Goal: Task Accomplishment & Management: Complete application form

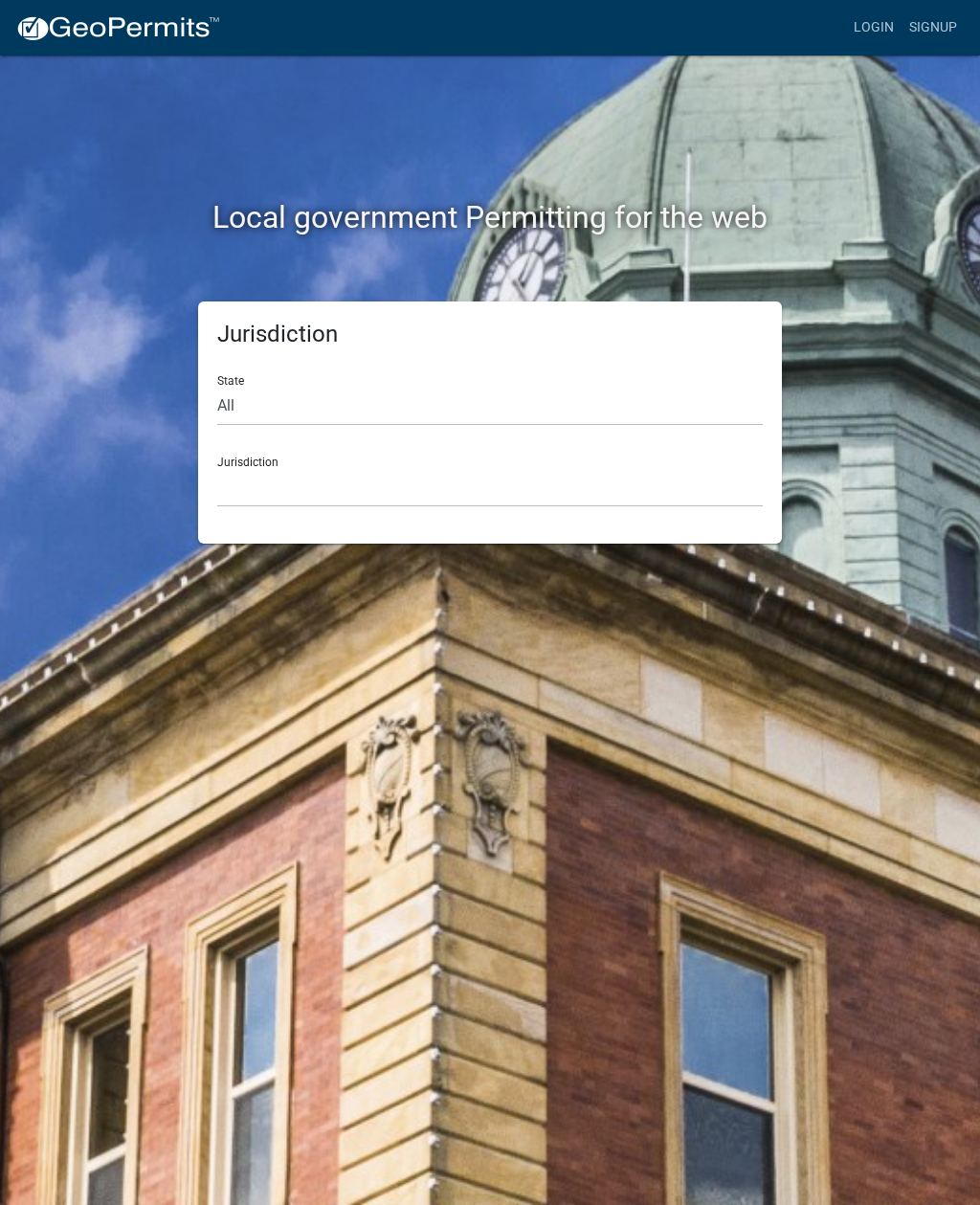
click at [875, 20] on link "Login" at bounding box center [874, 28] width 56 height 37
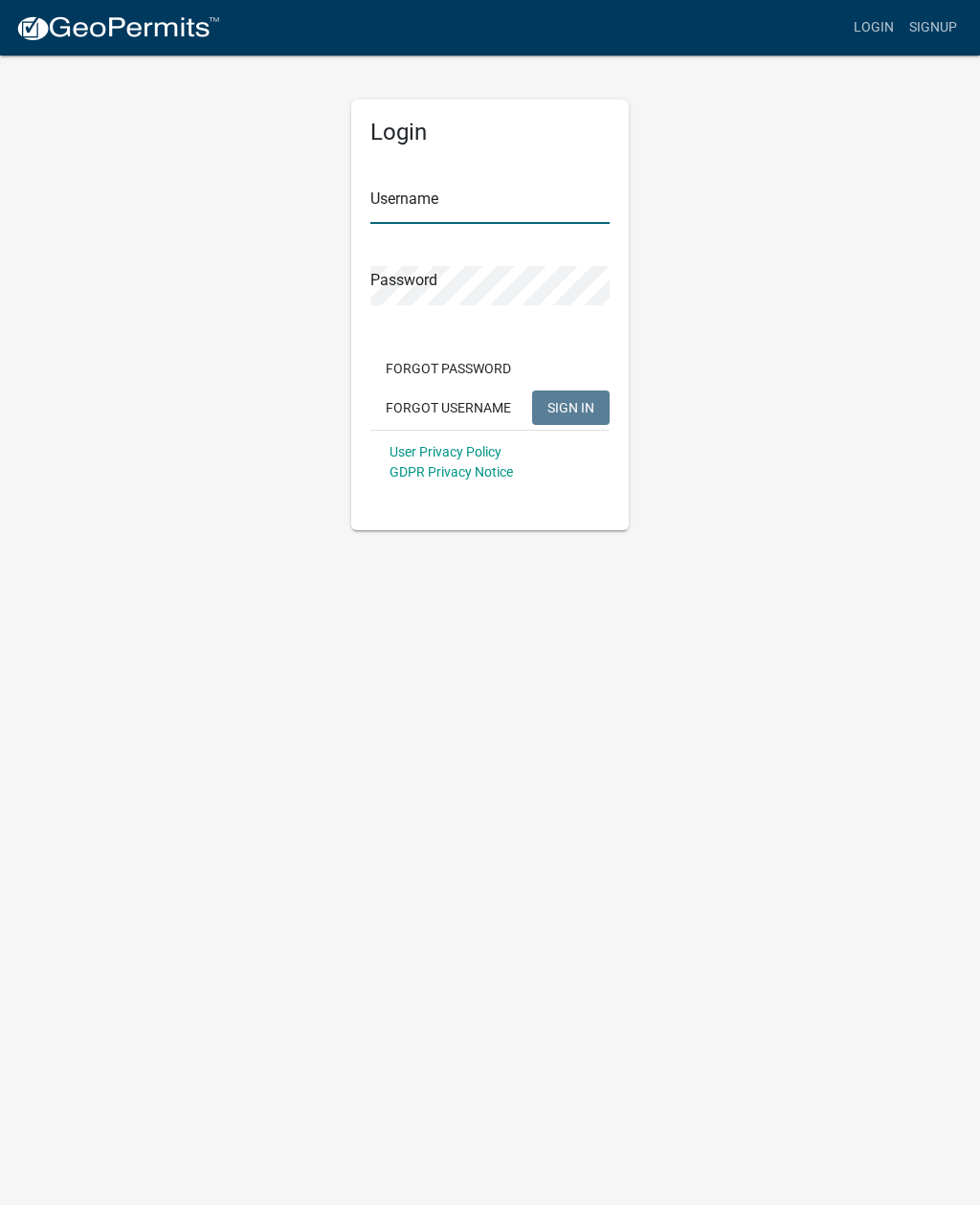
click at [465, 185] on input "Username" at bounding box center [490, 204] width 240 height 39
type input "W"
type input "[EMAIL_ADDRESS][DOMAIN_NAME]"
click at [573, 391] on button "SIGN IN" at bounding box center [571, 408] width 78 height 35
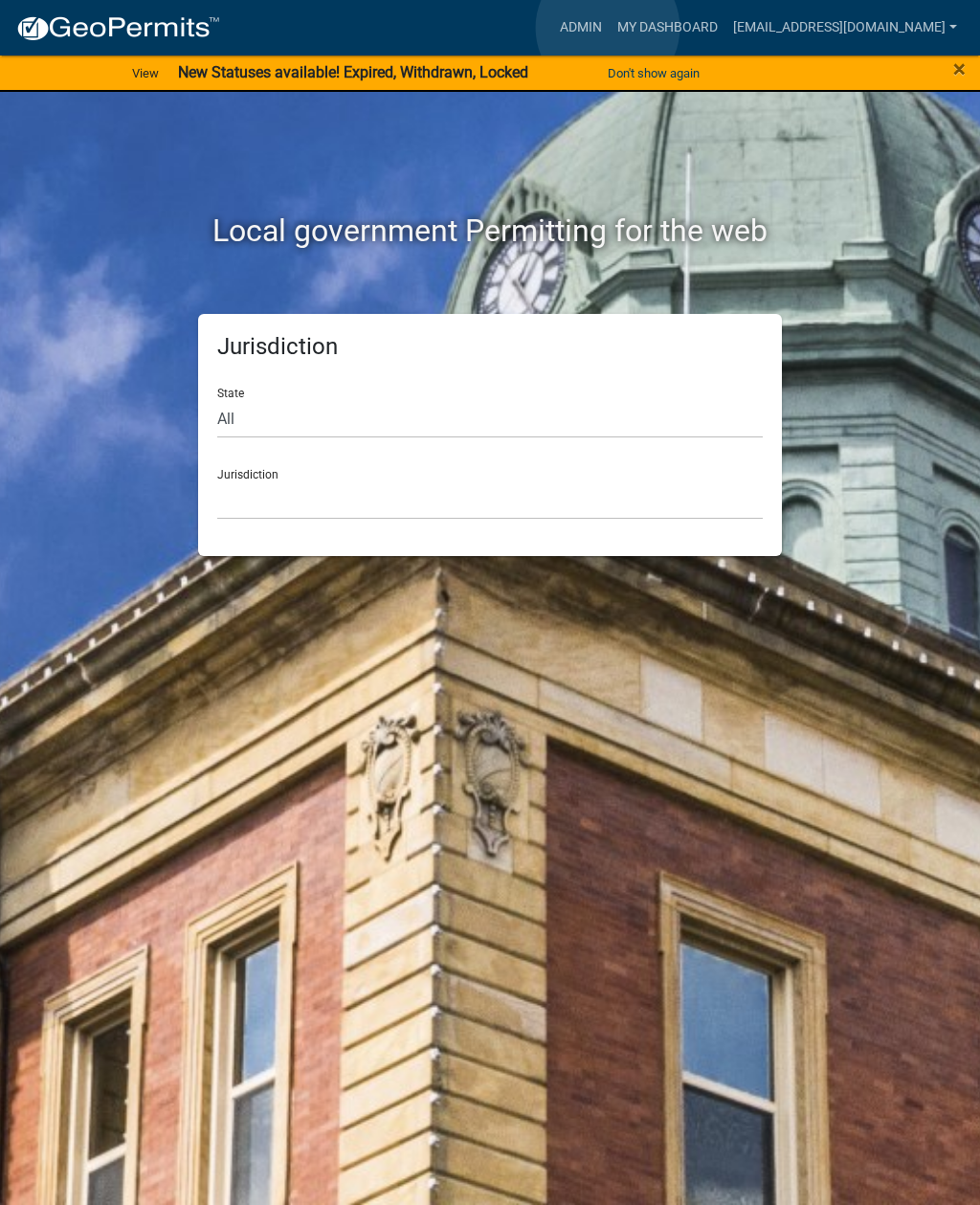
click at [608, 29] on link "Admin" at bounding box center [581, 28] width 58 height 37
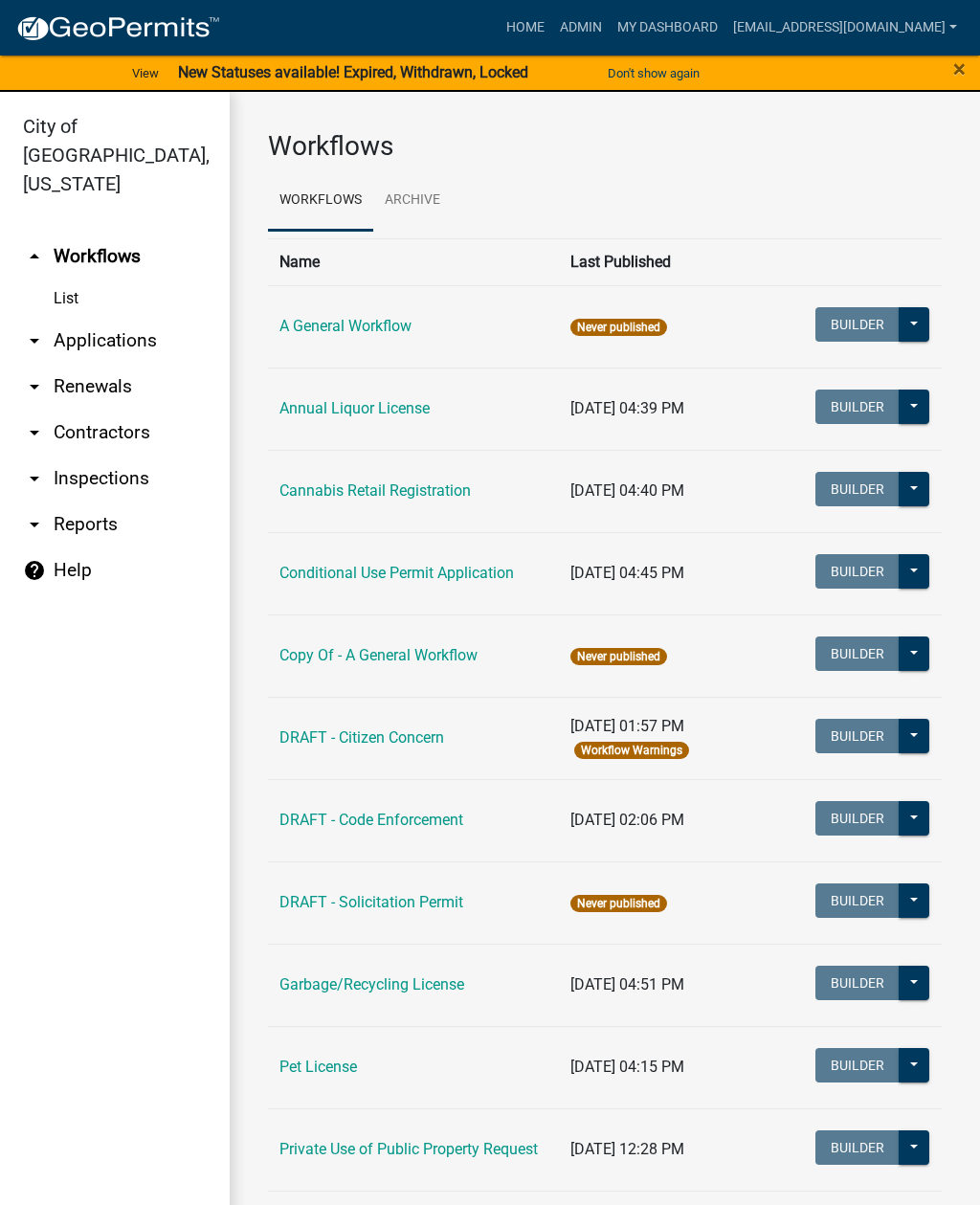
click at [680, 12] on link "My Dashboard" at bounding box center [667, 28] width 116 height 37
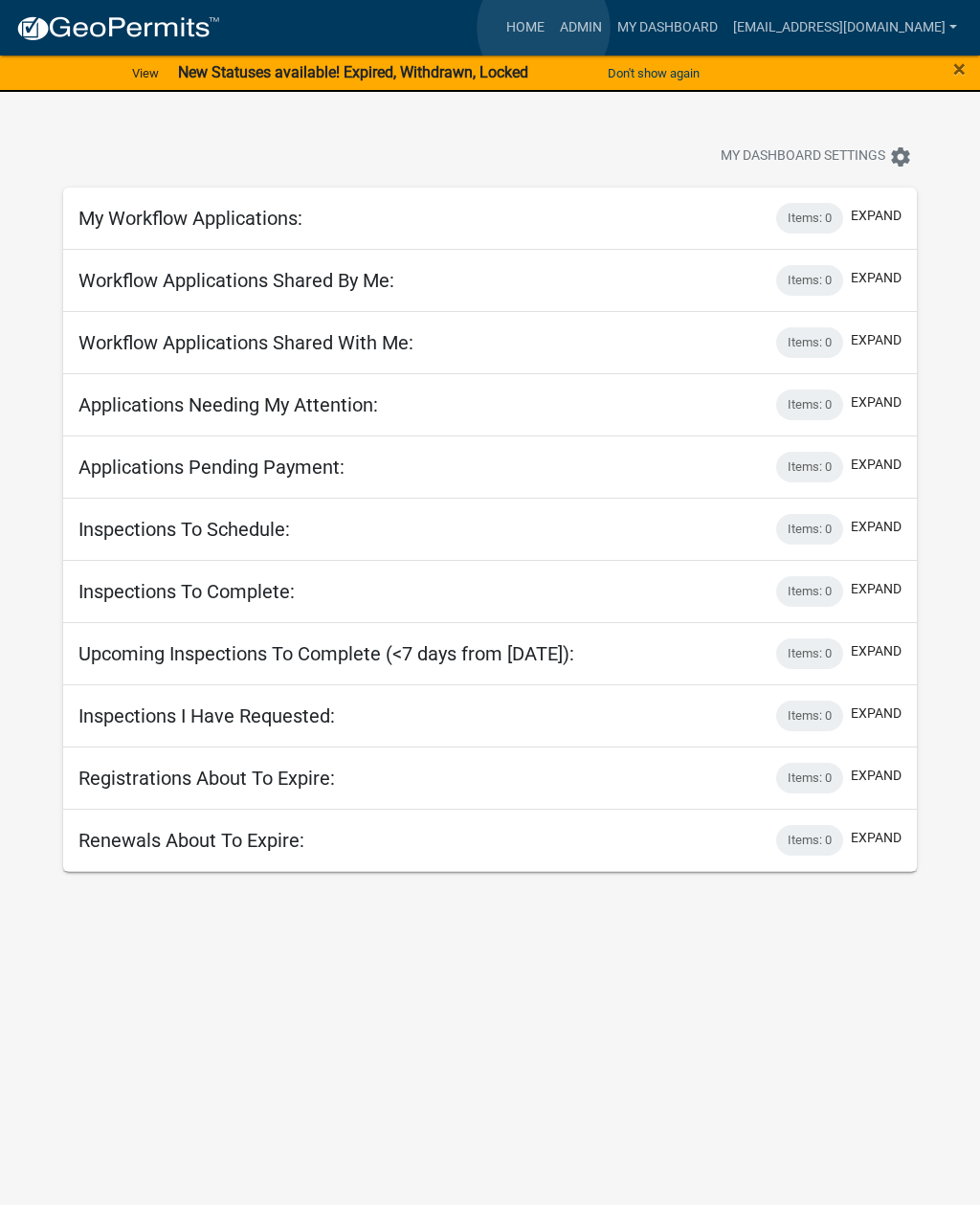
click at [544, 28] on link "Home" at bounding box center [526, 28] width 54 height 37
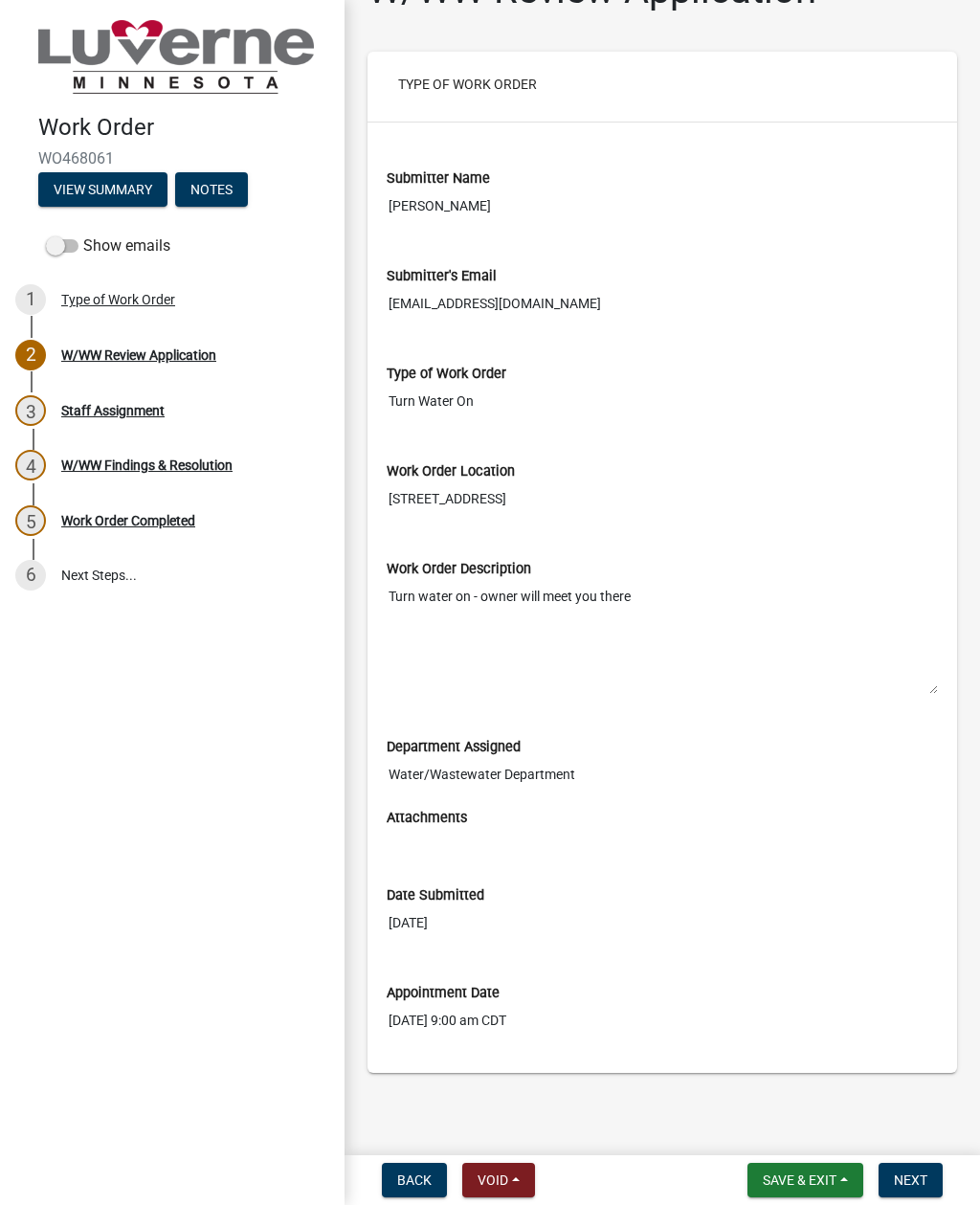
scroll to position [56, 0]
click at [918, 1175] on span "Next" at bounding box center [910, 1180] width 34 height 15
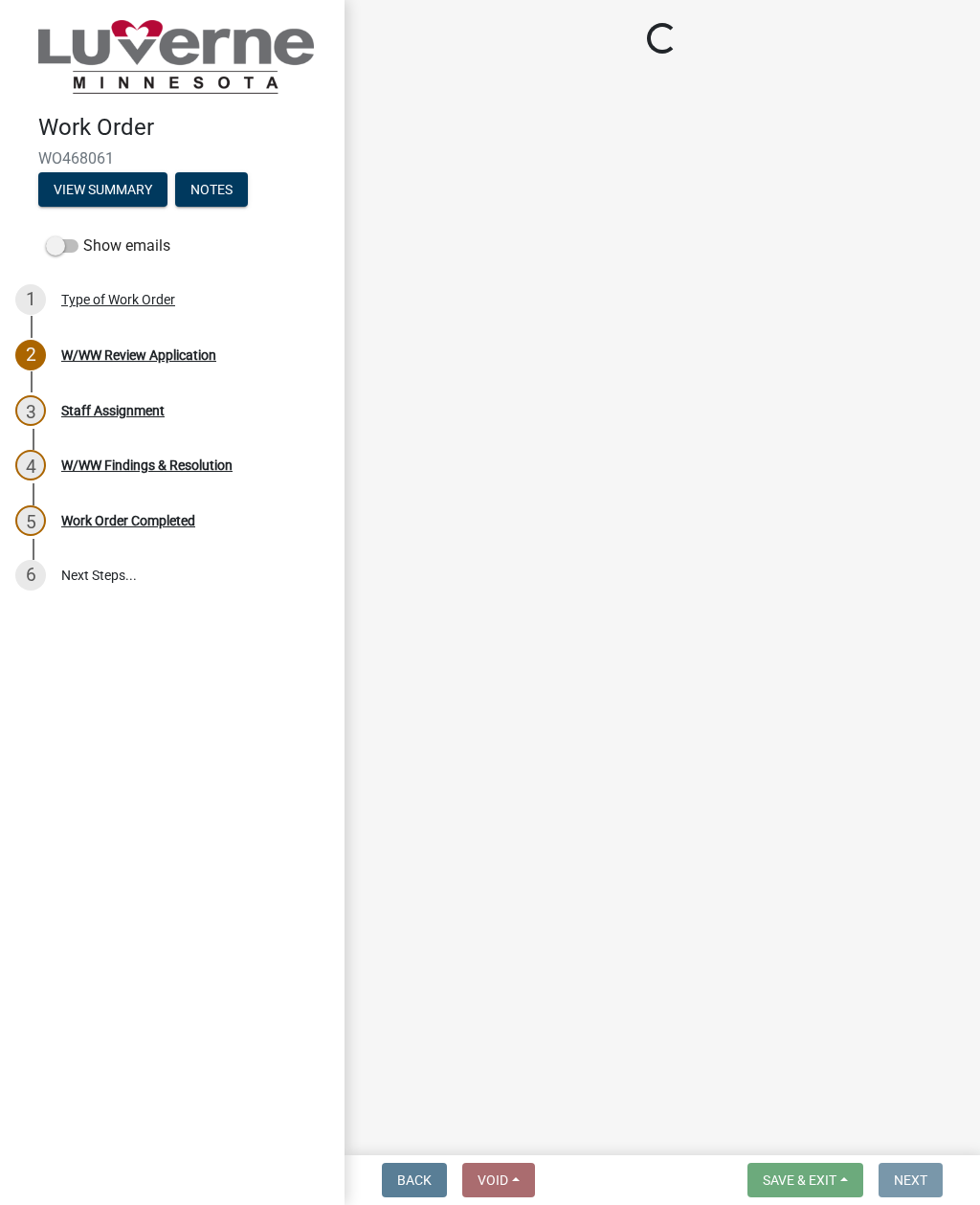
scroll to position [0, 0]
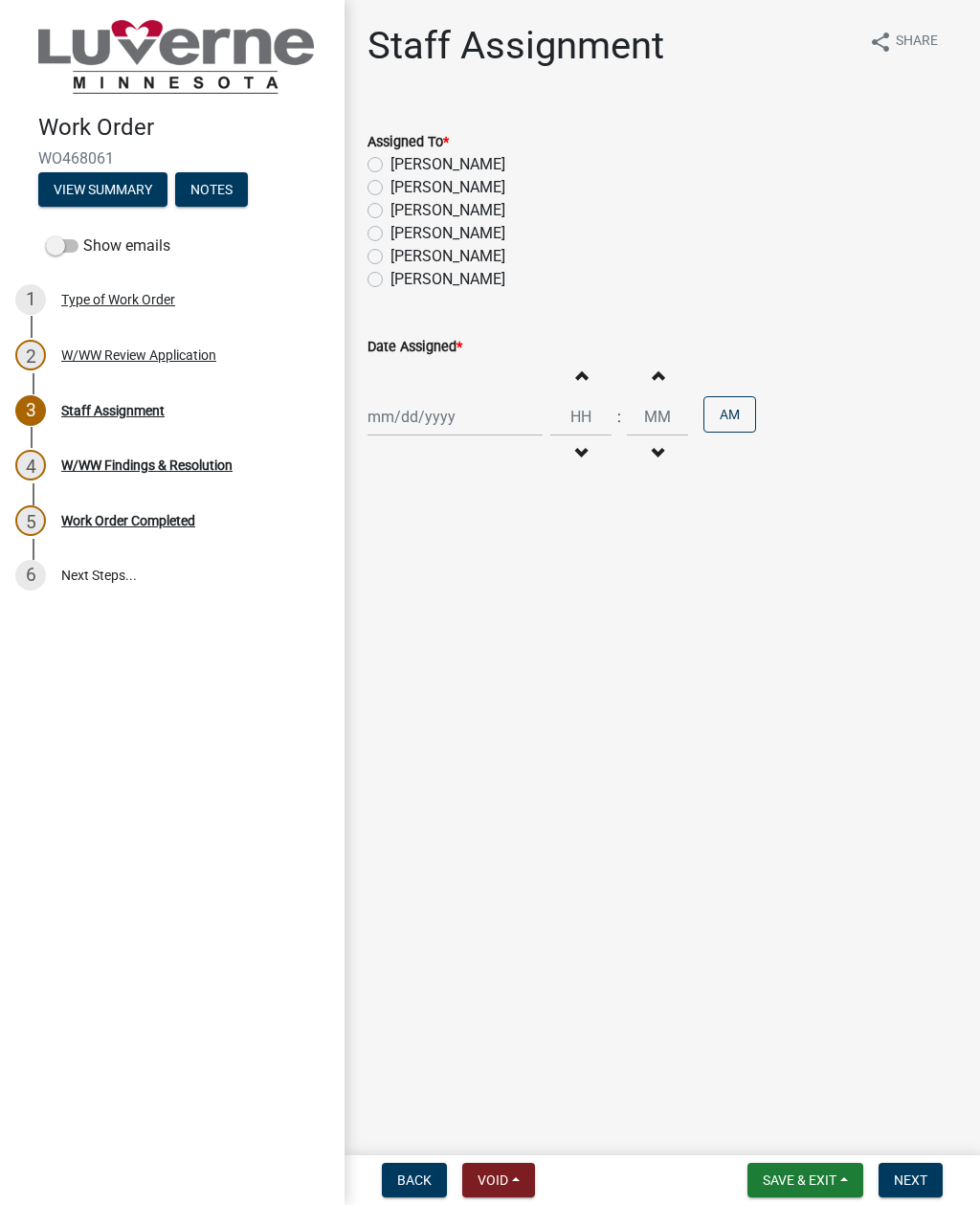
click at [391, 163] on label "[PERSON_NAME]" at bounding box center [448, 165] width 115 height 23
click at [391, 163] on input "[PERSON_NAME]" at bounding box center [397, 159] width 13 height 13
radio input "true"
click at [449, 413] on div at bounding box center [455, 417] width 175 height 39
select select "8"
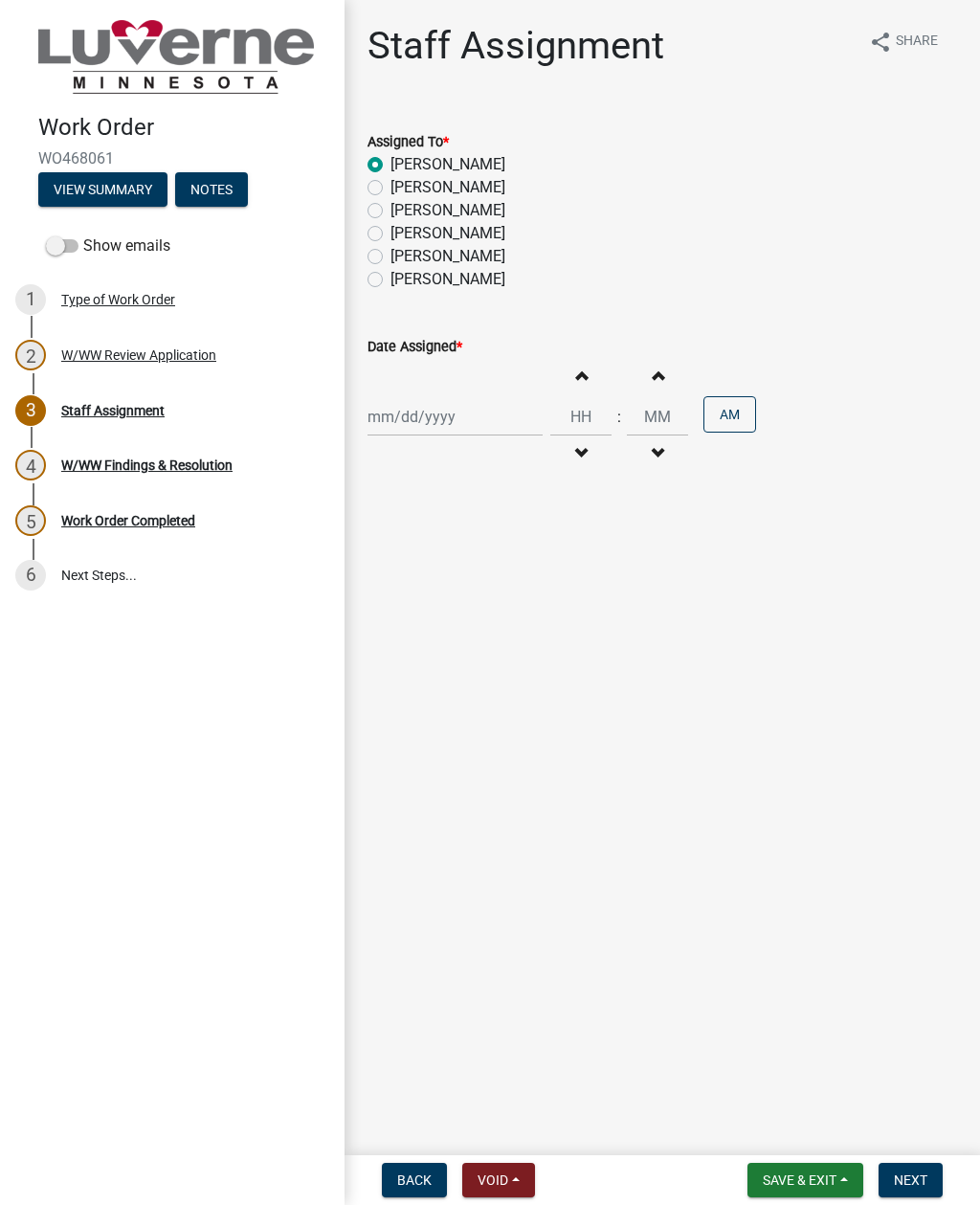
select select "2025"
click at [511, 610] on div "22" at bounding box center [509, 610] width 31 height 31
type input "08/22/2025"
click at [568, 399] on input "Hours" at bounding box center [581, 417] width 62 height 39
click at [643, 401] on input "Minutes" at bounding box center [658, 417] width 62 height 39
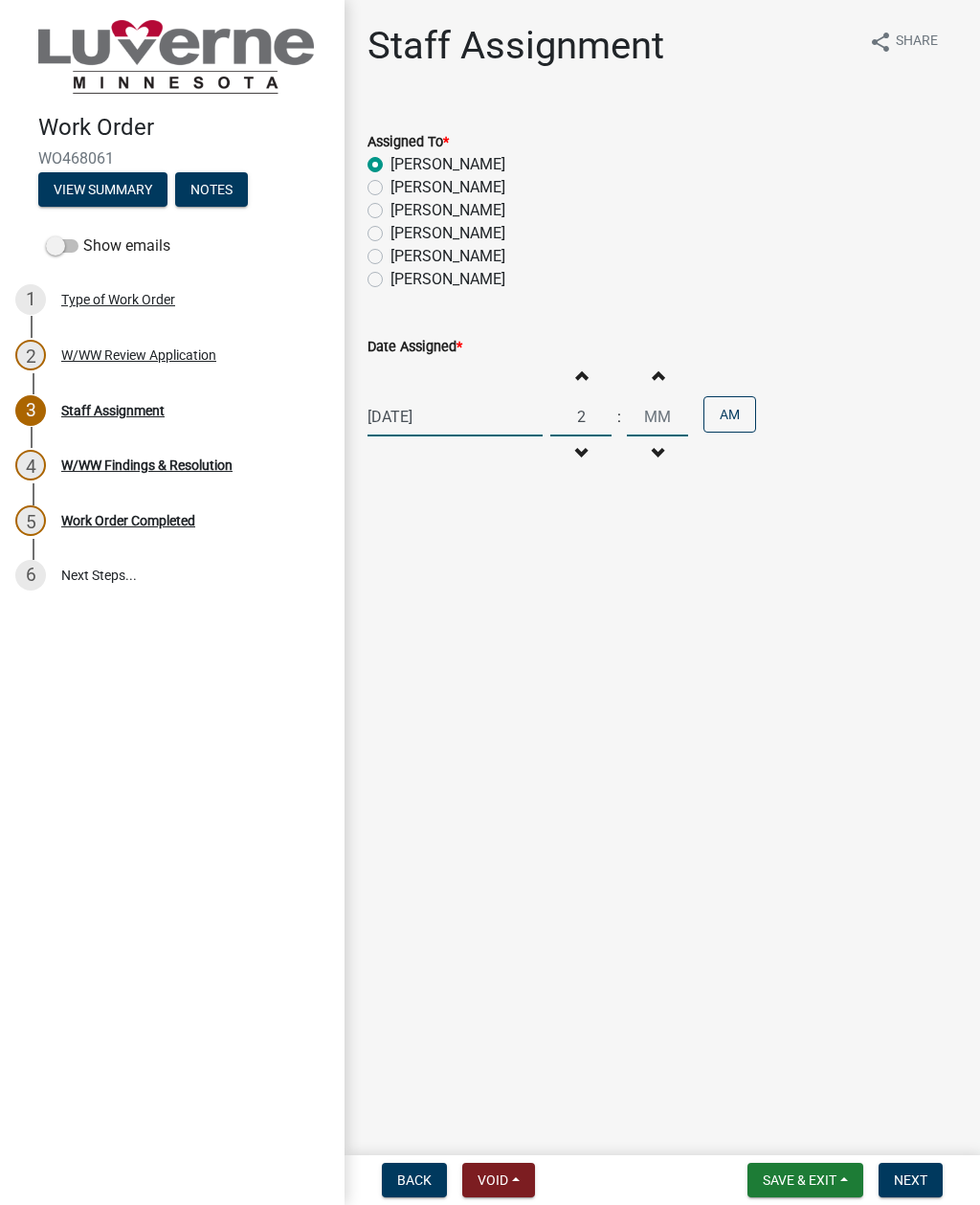
type input "02"
type input "00"
click at [709, 399] on button "AM" at bounding box center [730, 415] width 53 height 37
click at [931, 1173] on button "Next" at bounding box center [911, 1180] width 64 height 35
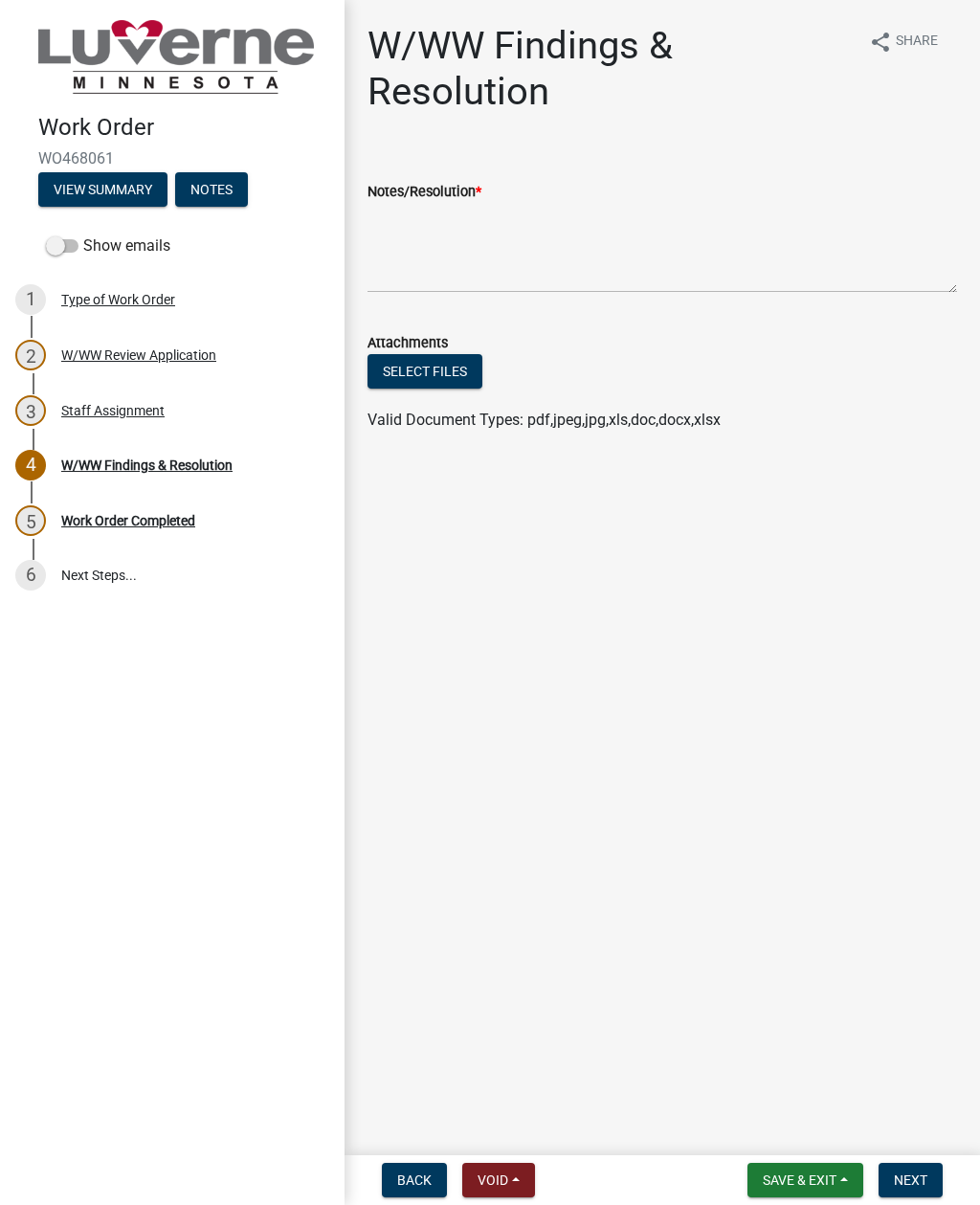
click at [836, 1175] on span "Save & Exit" at bounding box center [799, 1180] width 74 height 15
click at [821, 1126] on button "Save & Exit" at bounding box center [787, 1130] width 153 height 46
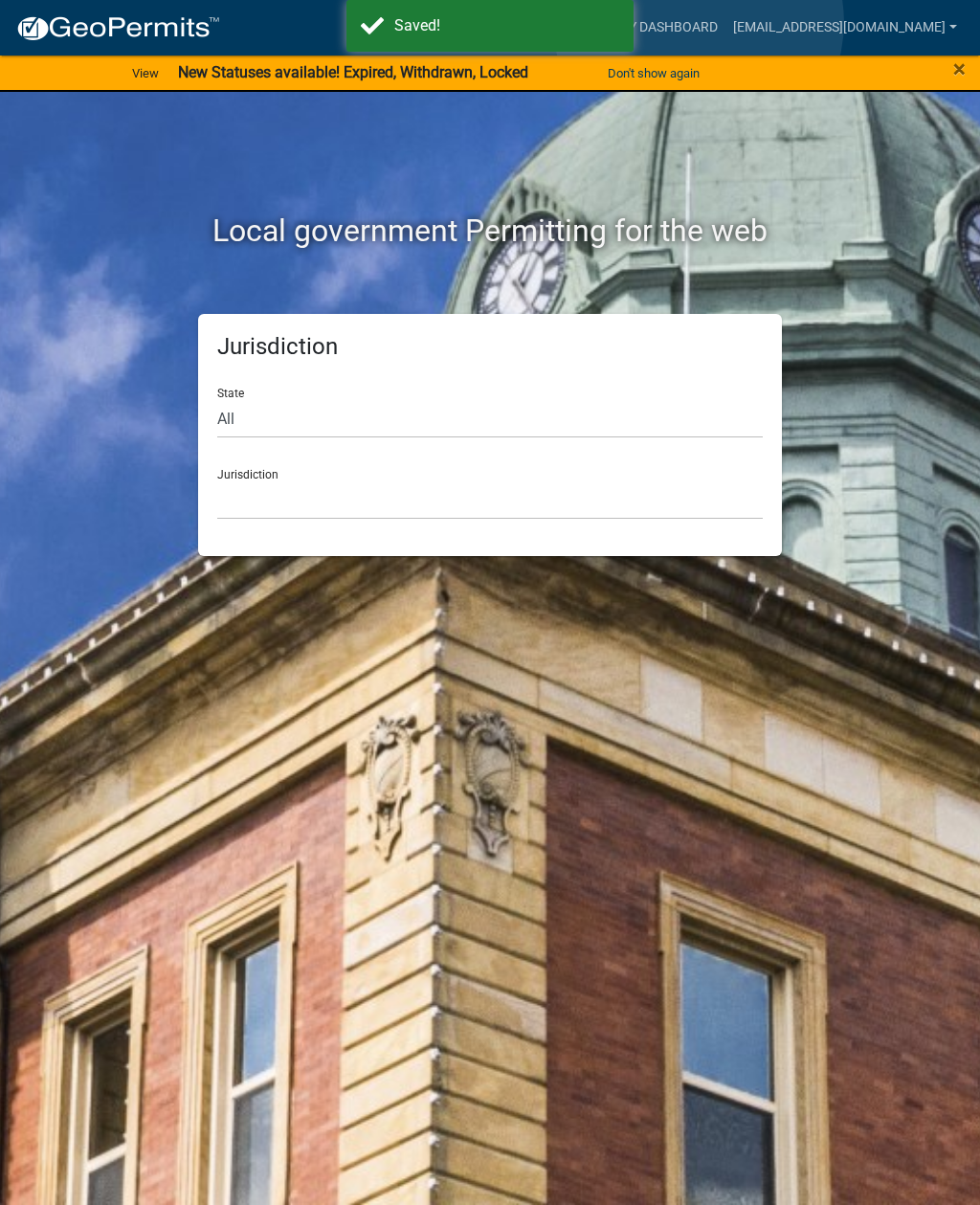
click at [700, 22] on link "My Dashboard" at bounding box center [667, 28] width 116 height 37
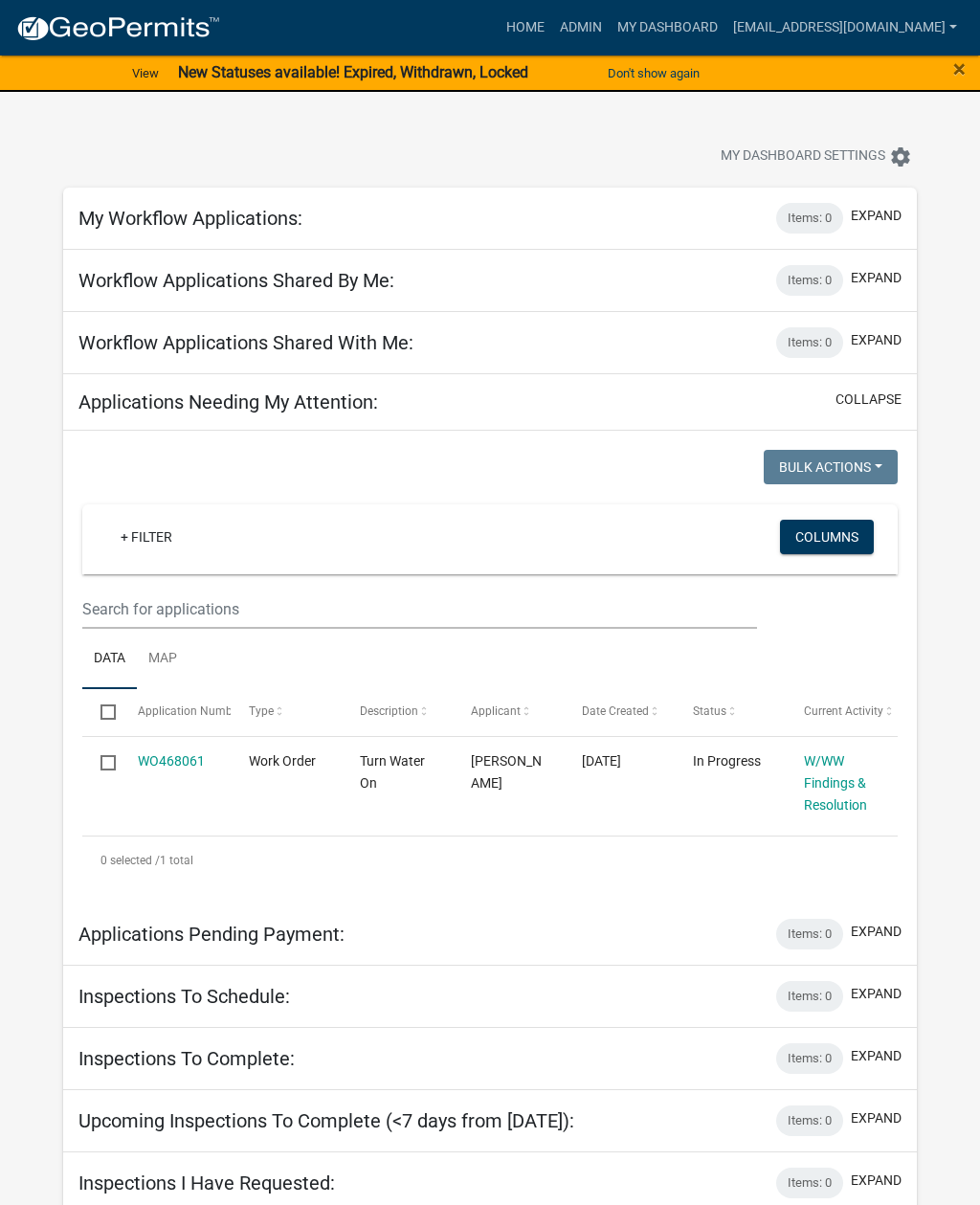
click at [894, 332] on button "expand" at bounding box center [876, 340] width 51 height 20
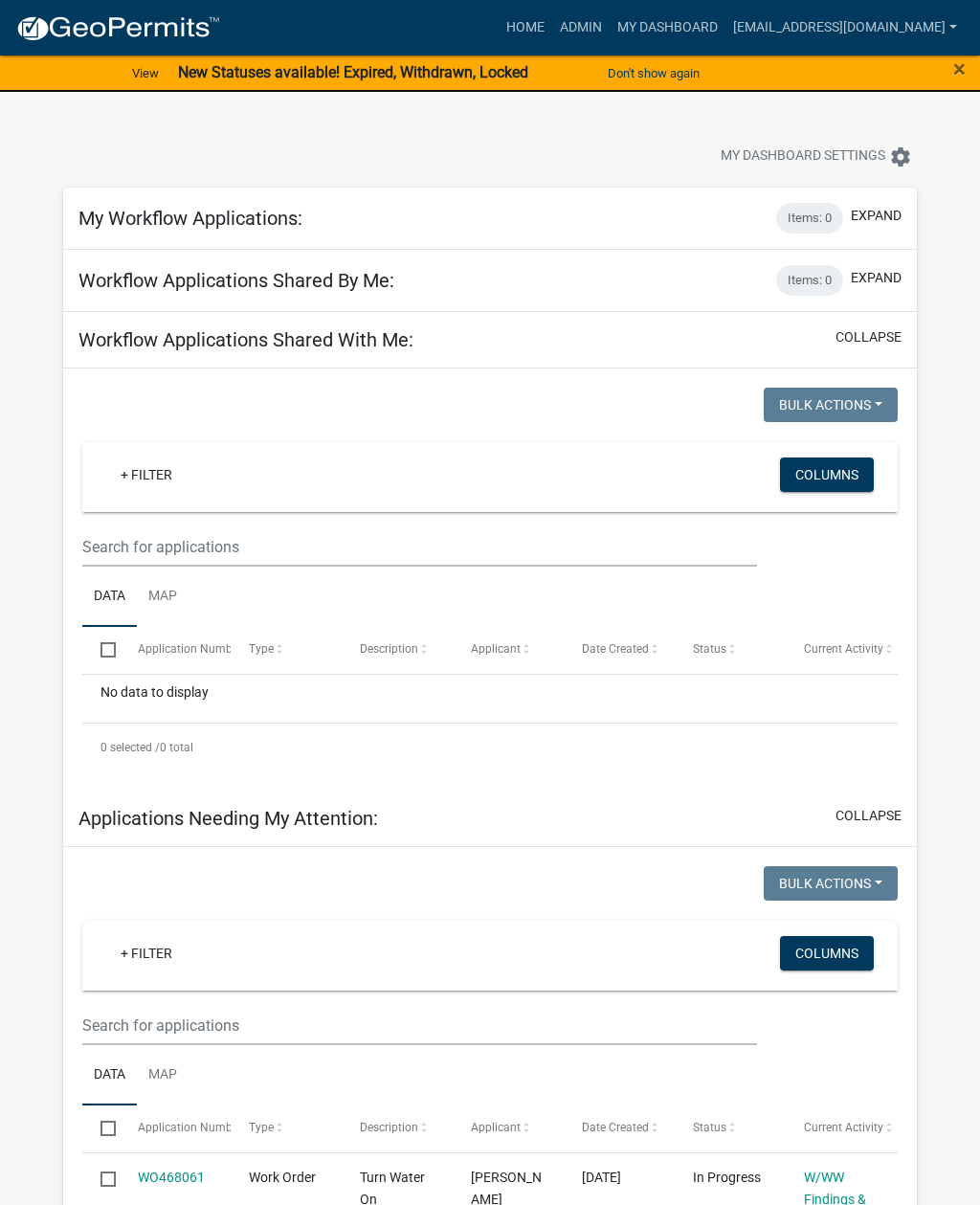
click at [883, 334] on button "collapse" at bounding box center [868, 337] width 66 height 20
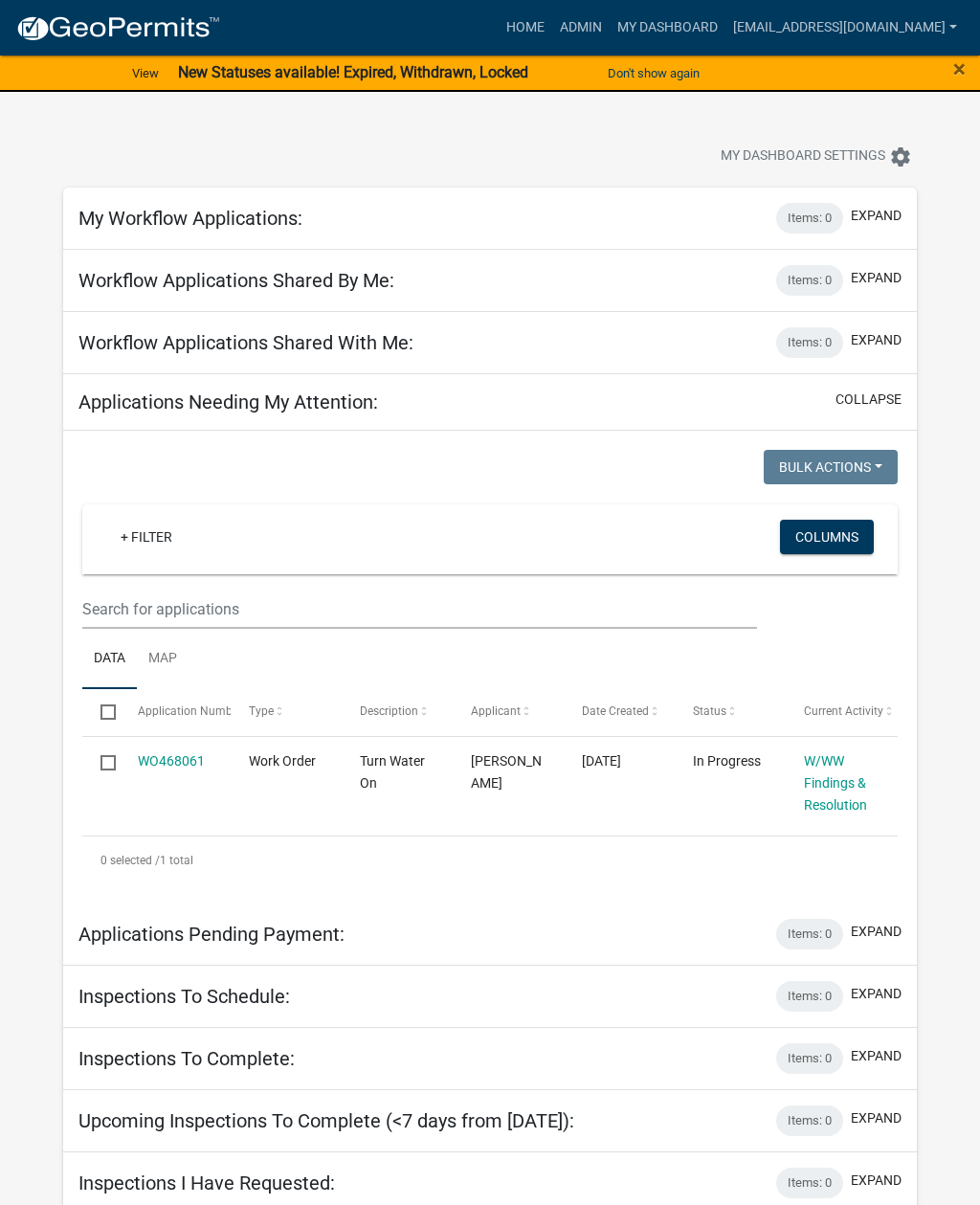
click at [884, 401] on button "collapse" at bounding box center [868, 399] width 66 height 20
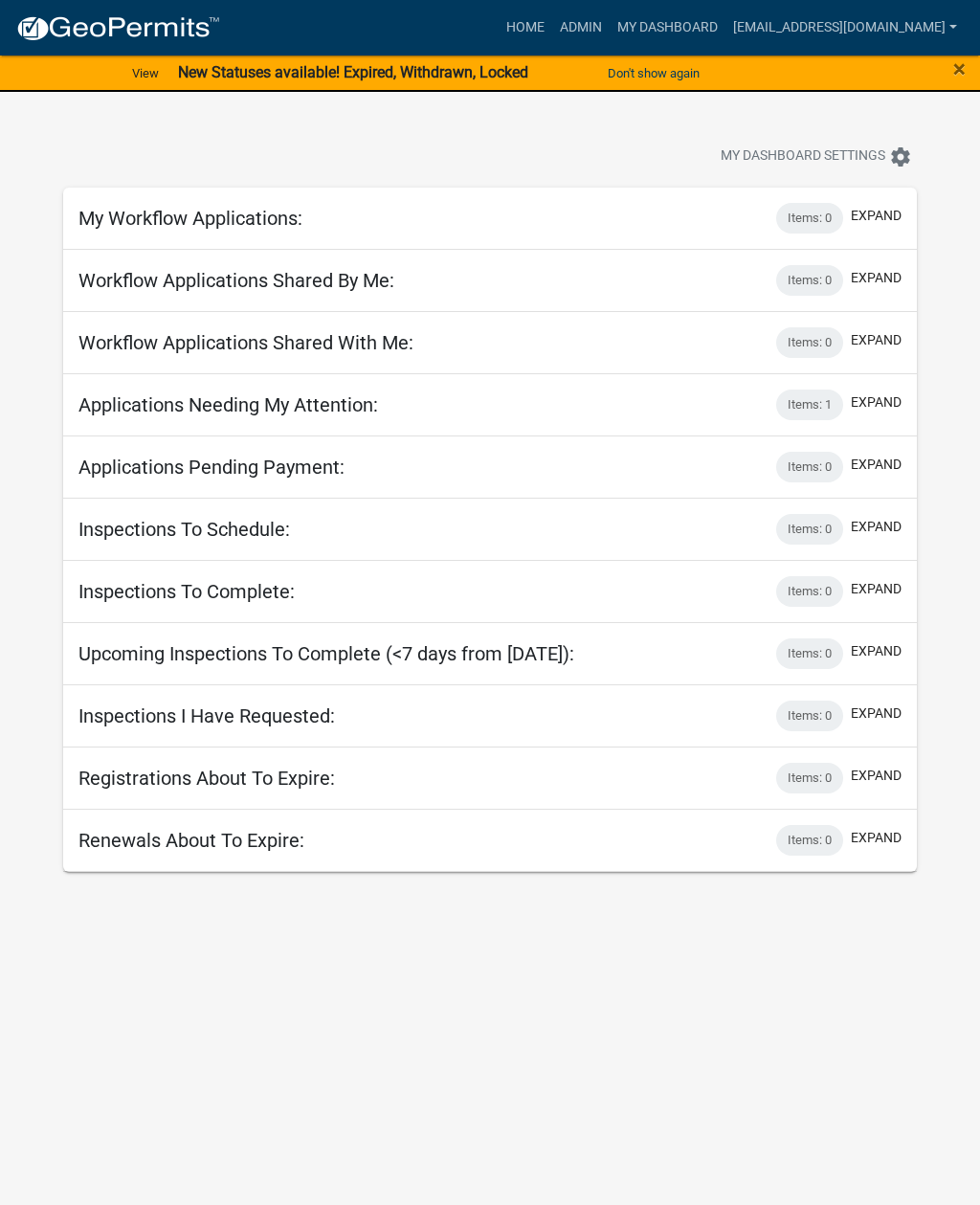
click at [890, 399] on button "expand" at bounding box center [876, 402] width 51 height 20
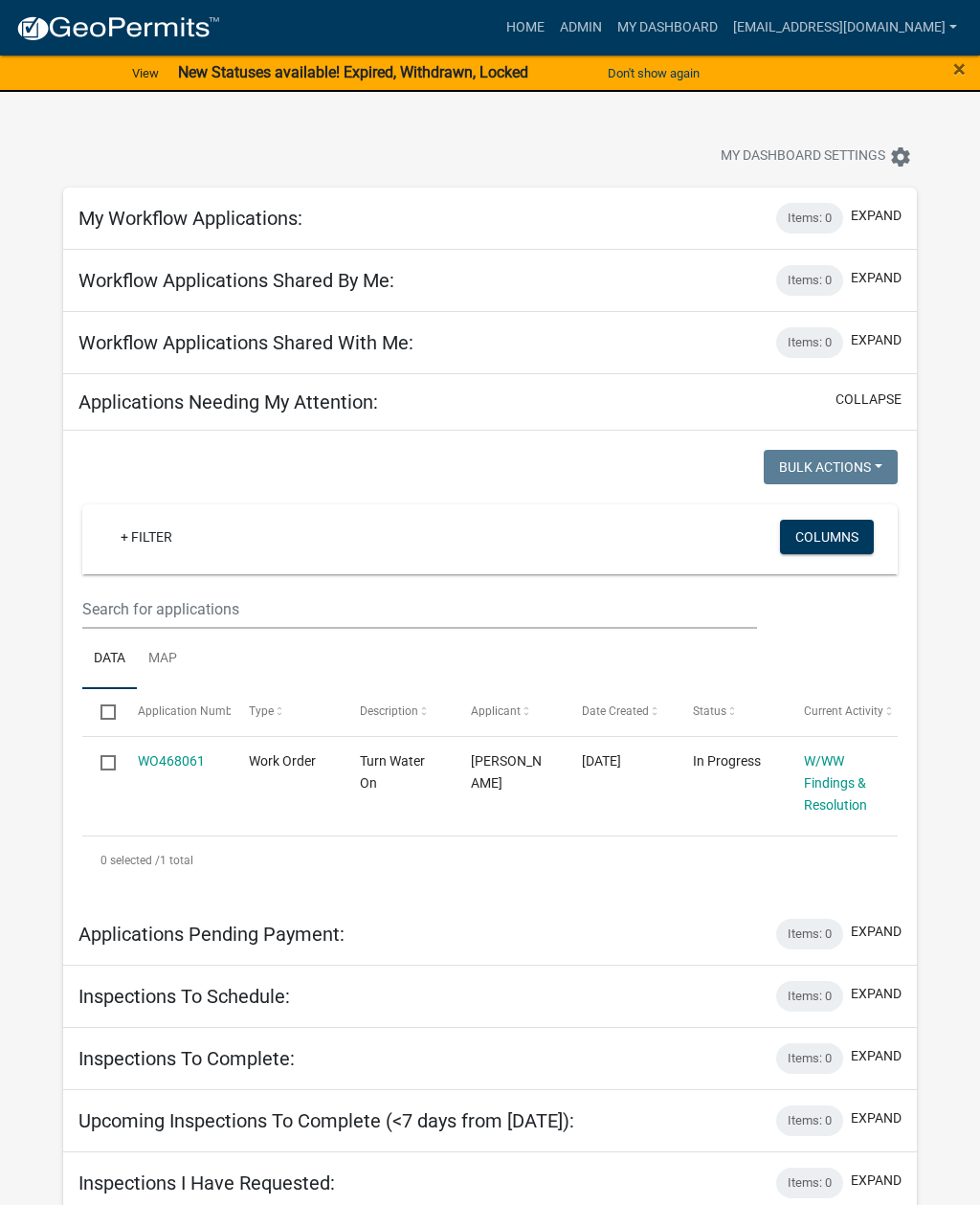
click at [838, 788] on link "W/WW Findings & Resolution" at bounding box center [836, 782] width 64 height 60
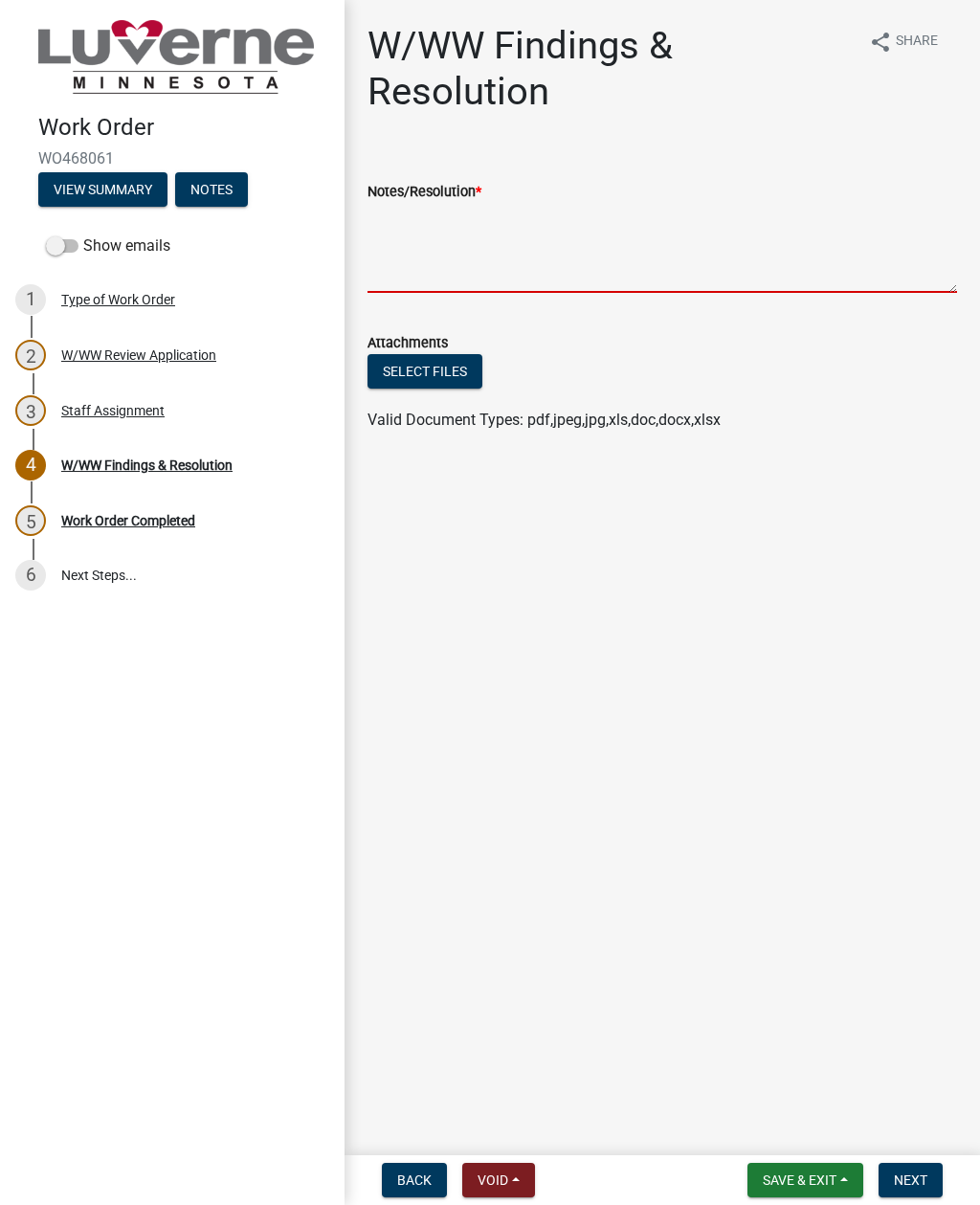
click at [724, 255] on textarea "Notes/Resolution *" at bounding box center [662, 247] width 589 height 90
type textarea "Turned water on"
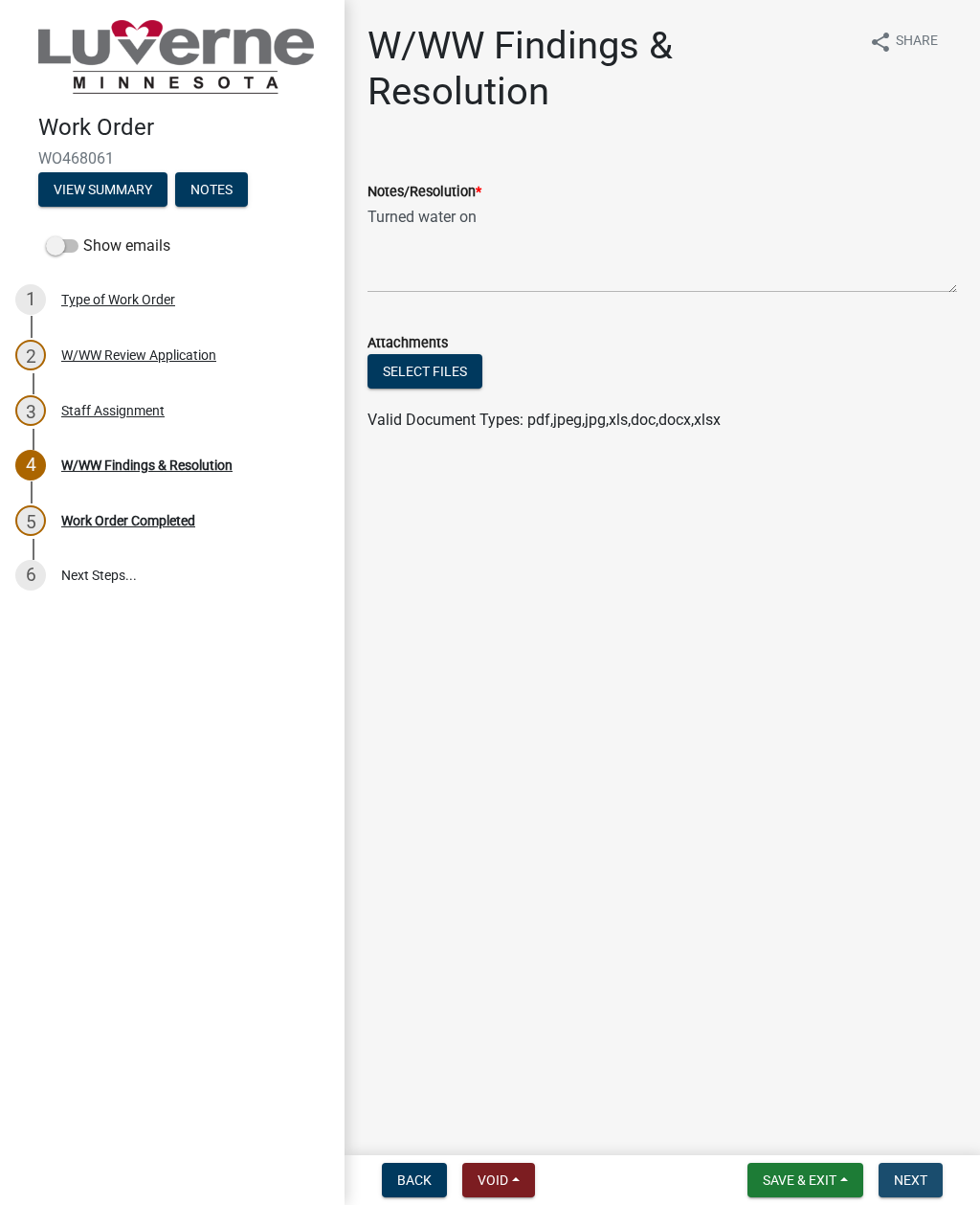
click at [924, 1173] on span "Next" at bounding box center [910, 1180] width 34 height 15
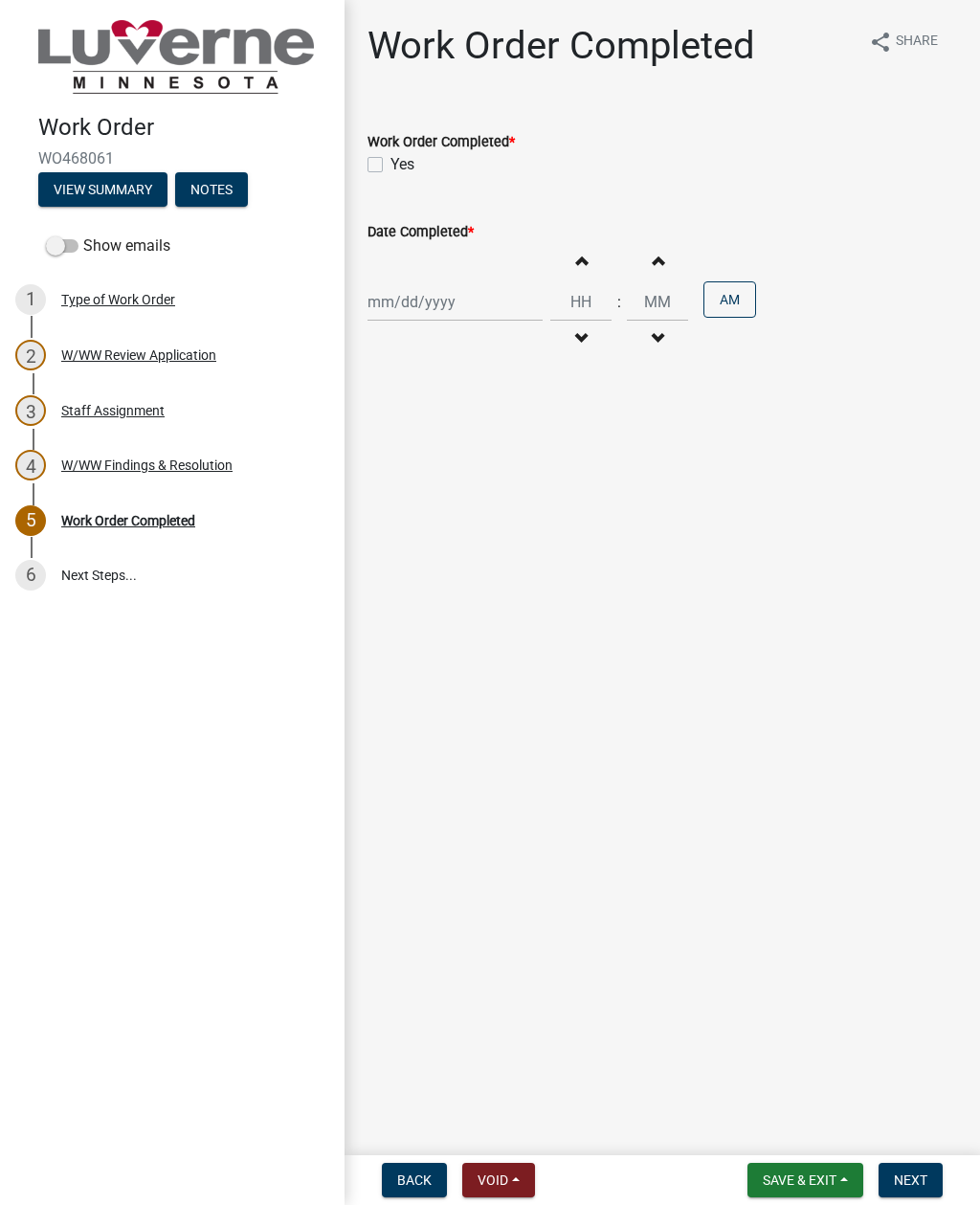
click at [391, 164] on label "Yes" at bounding box center [402, 165] width 24 height 23
click at [391, 164] on input "Yes" at bounding box center [397, 159] width 13 height 13
checkbox input "true"
click at [435, 320] on div at bounding box center [455, 301] width 175 height 39
select select "8"
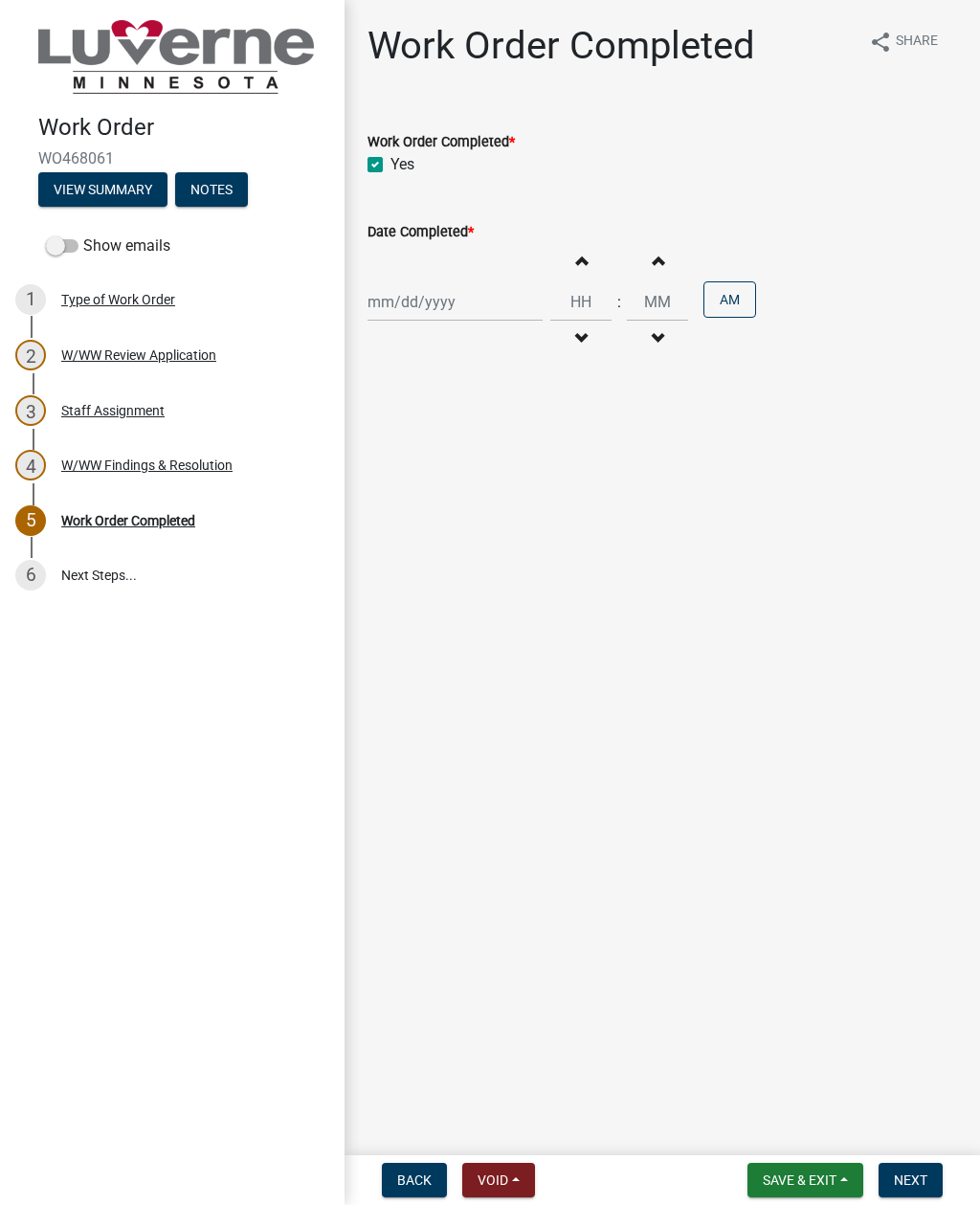
select select "2025"
click at [510, 495] on div "22" at bounding box center [509, 496] width 31 height 31
type input "08/22/2025"
click at [563, 291] on input "Hours" at bounding box center [581, 301] width 62 height 39
click at [631, 293] on input "Minutes" at bounding box center [658, 301] width 62 height 39
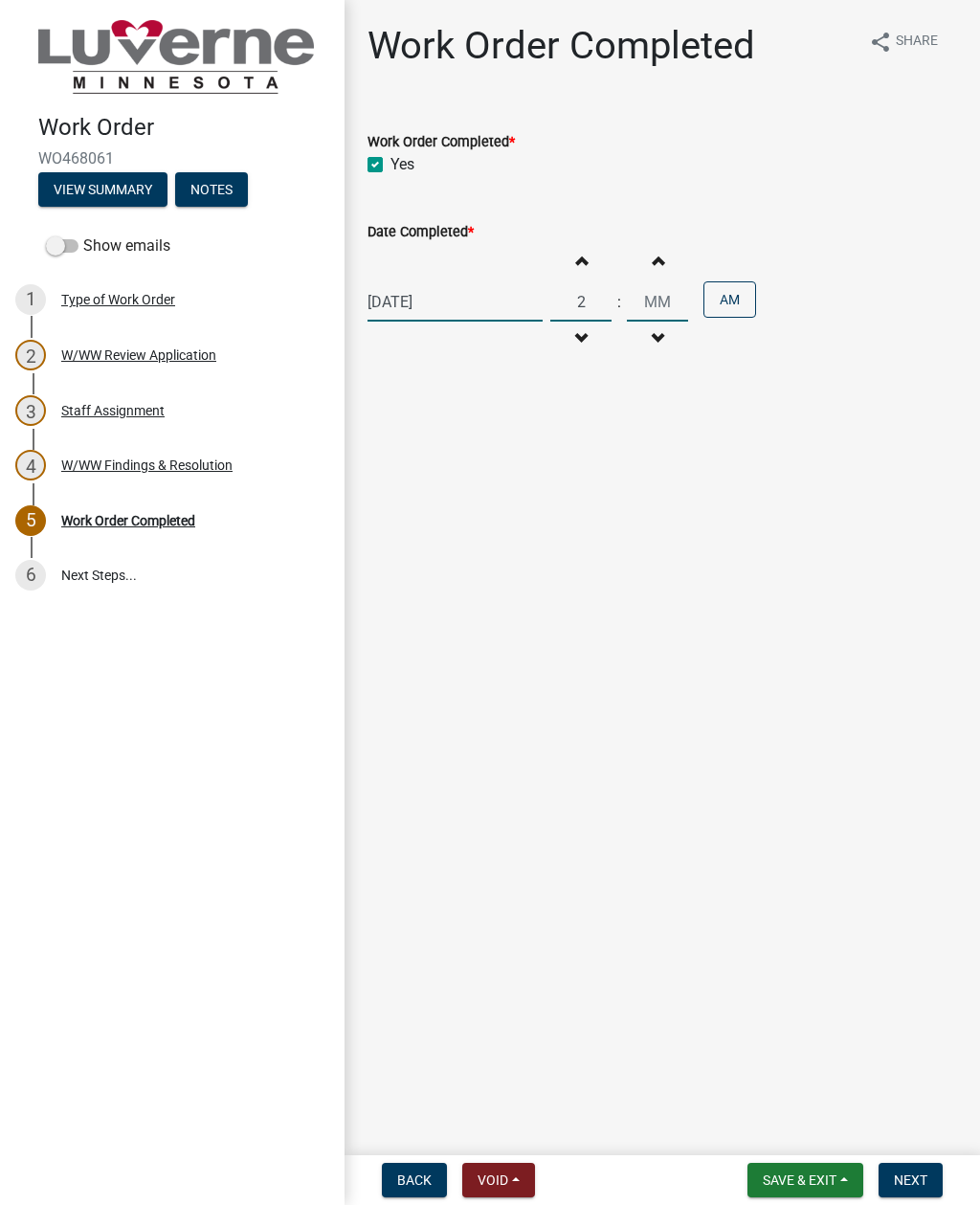
type input "02"
type input "00"
click at [712, 294] on button "AM" at bounding box center [730, 299] width 53 height 37
click at [939, 1167] on button "Next" at bounding box center [911, 1180] width 64 height 35
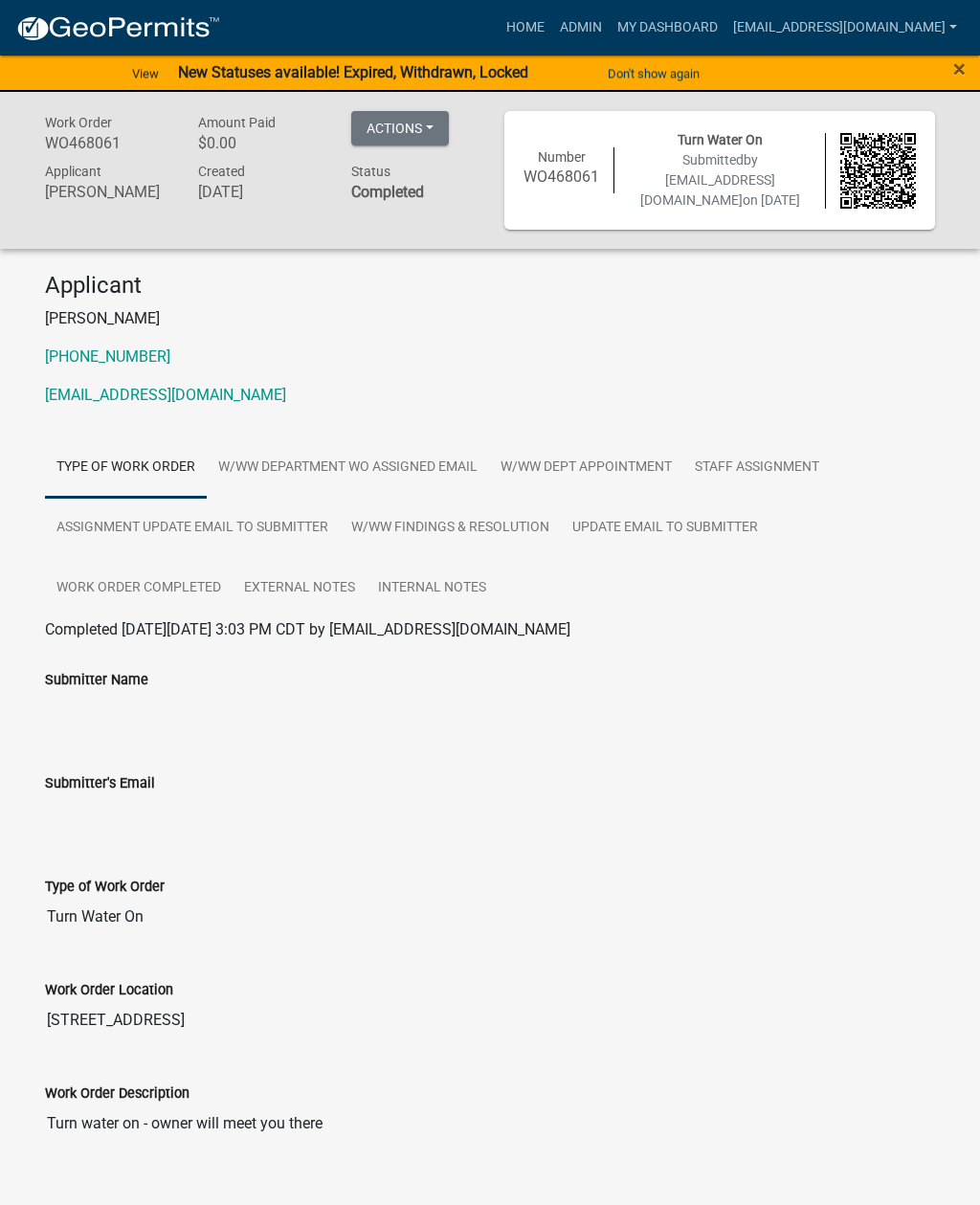
click at [419, 128] on button "Actions" at bounding box center [400, 128] width 97 height 35
click at [437, 188] on link "Printer Friendly" at bounding box center [427, 178] width 153 height 46
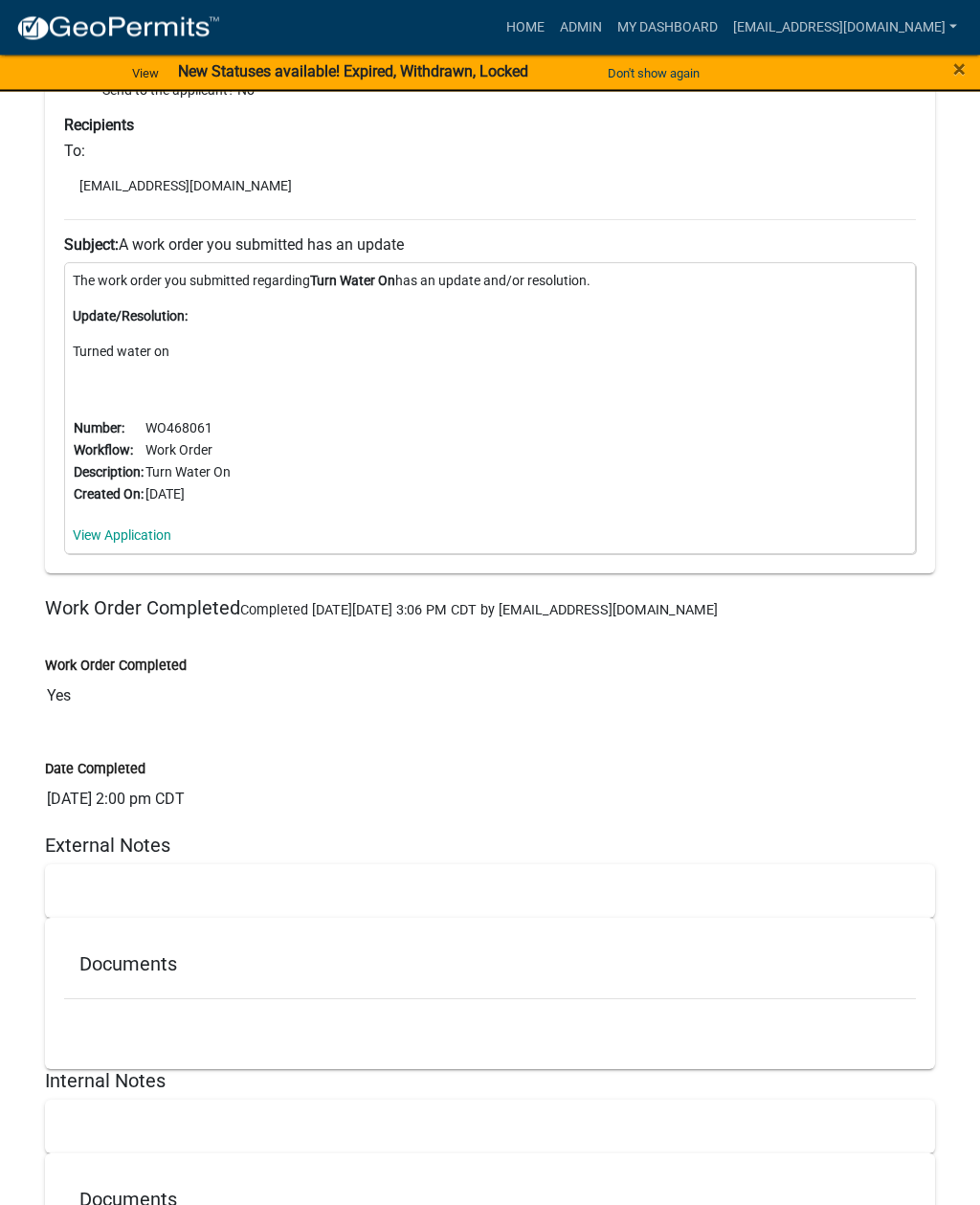
scroll to position [4195, 0]
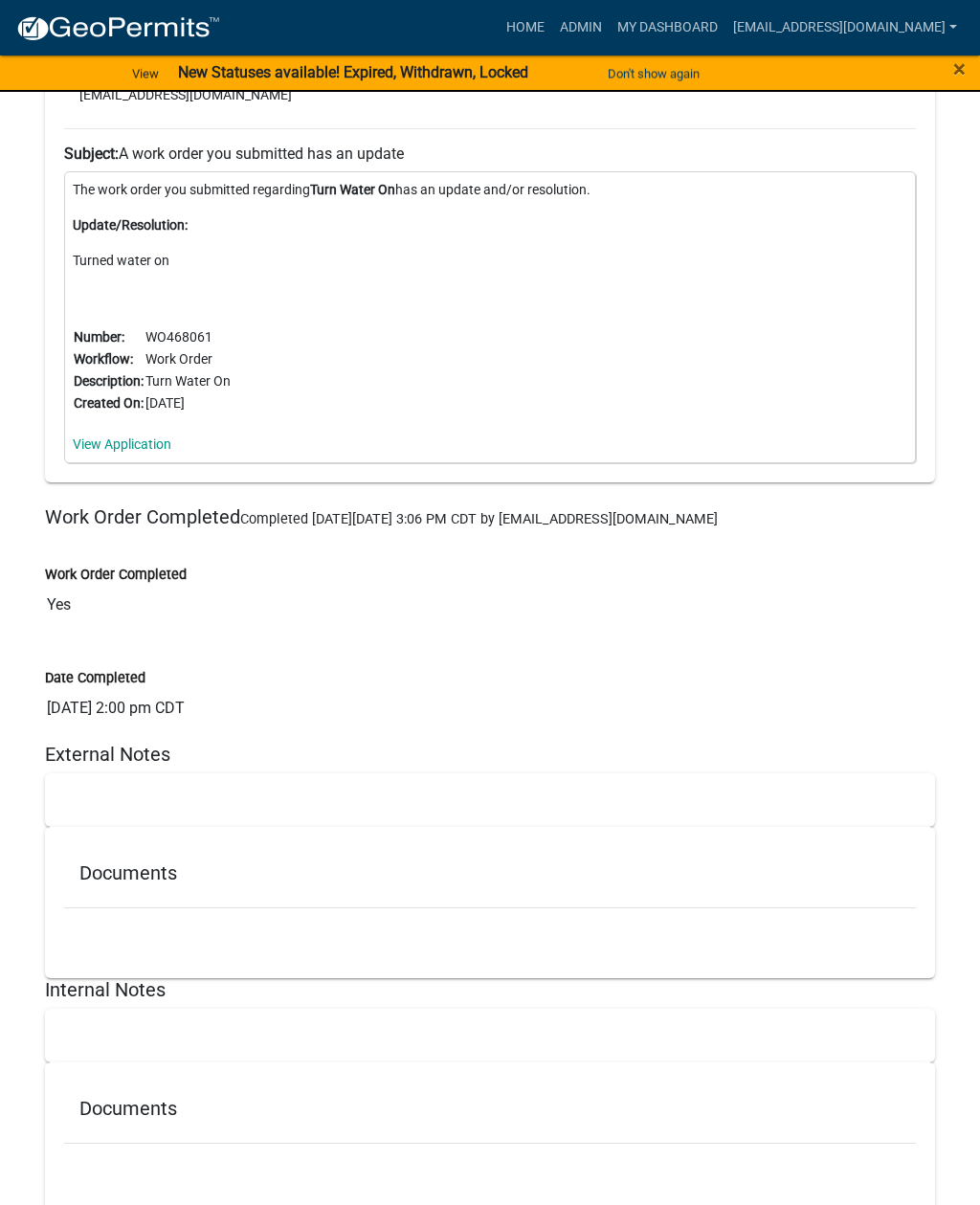
click at [823, 885] on div "Documents" at bounding box center [490, 877] width 852 height 63
click at [813, 783] on div at bounding box center [490, 800] width 890 height 54
click at [838, 933] on ul at bounding box center [490, 936] width 852 height 15
click at [771, 1051] on div at bounding box center [490, 1036] width 890 height 54
click at [691, 1143] on div at bounding box center [490, 1153] width 852 height 20
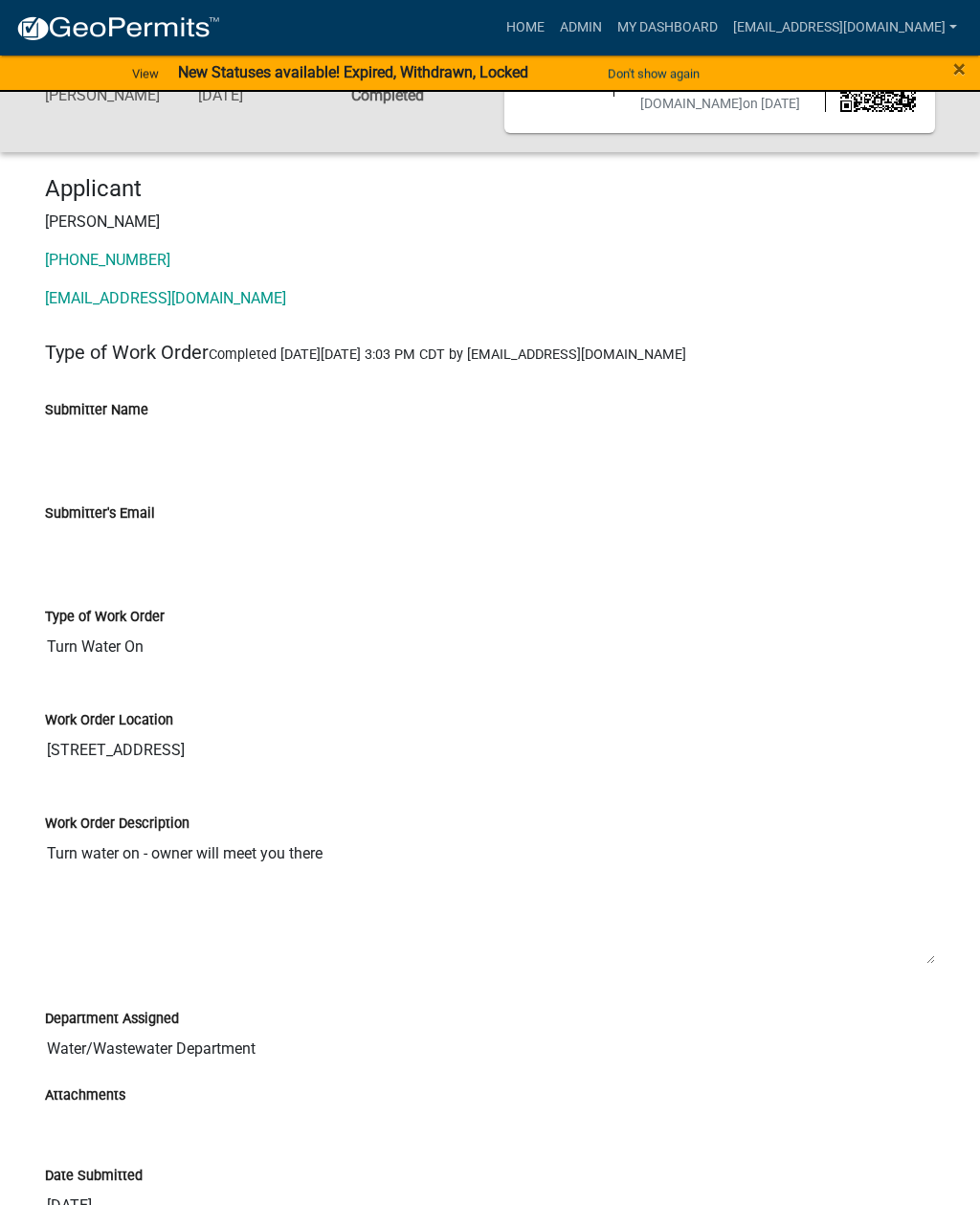
scroll to position [0, 0]
